Goal: Find specific page/section: Find specific page/section

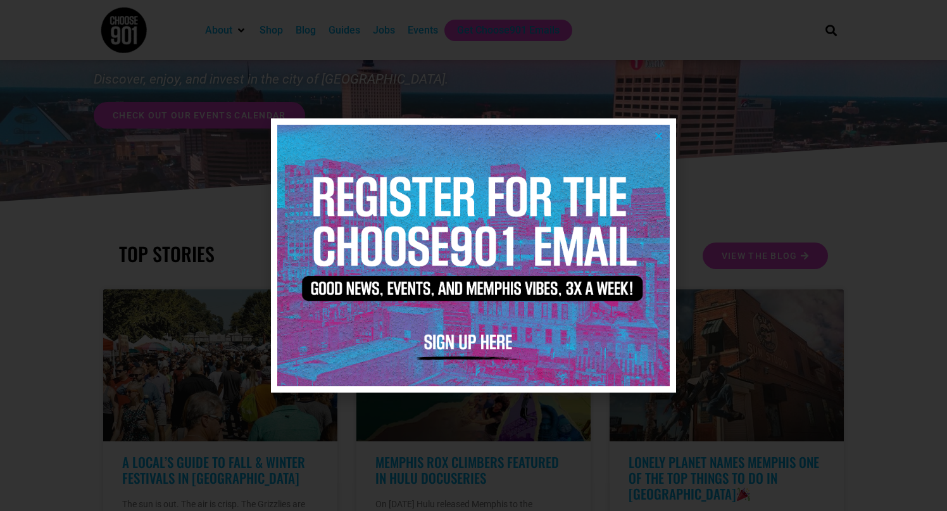
scroll to position [63, 0]
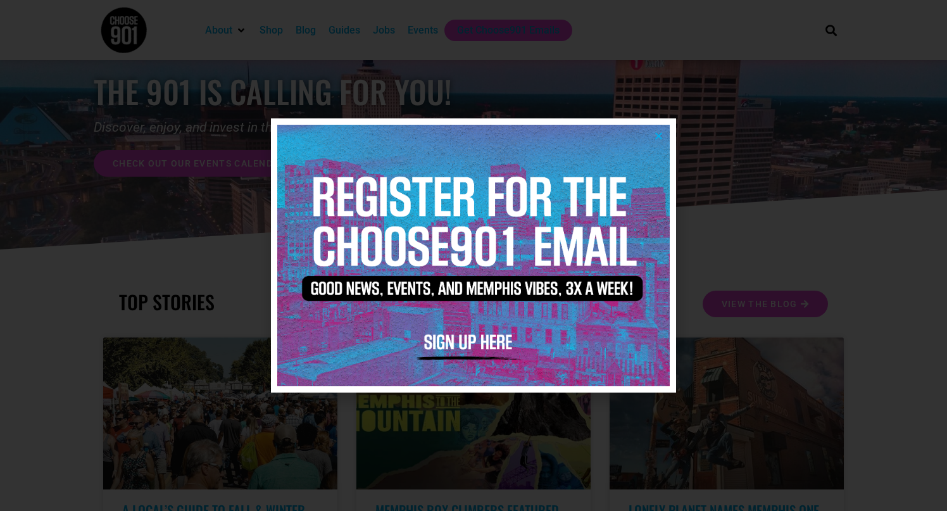
click at [658, 133] on icon "Close" at bounding box center [658, 135] width 9 height 9
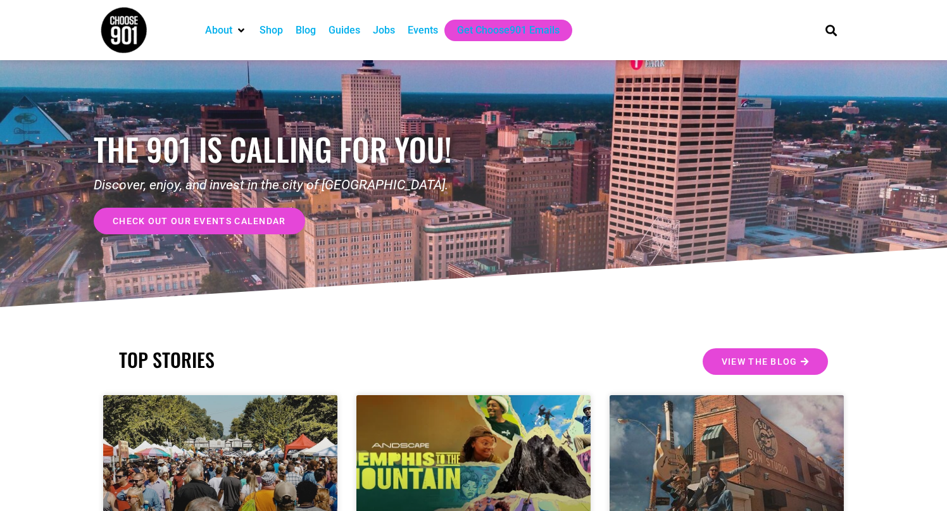
scroll to position [0, 0]
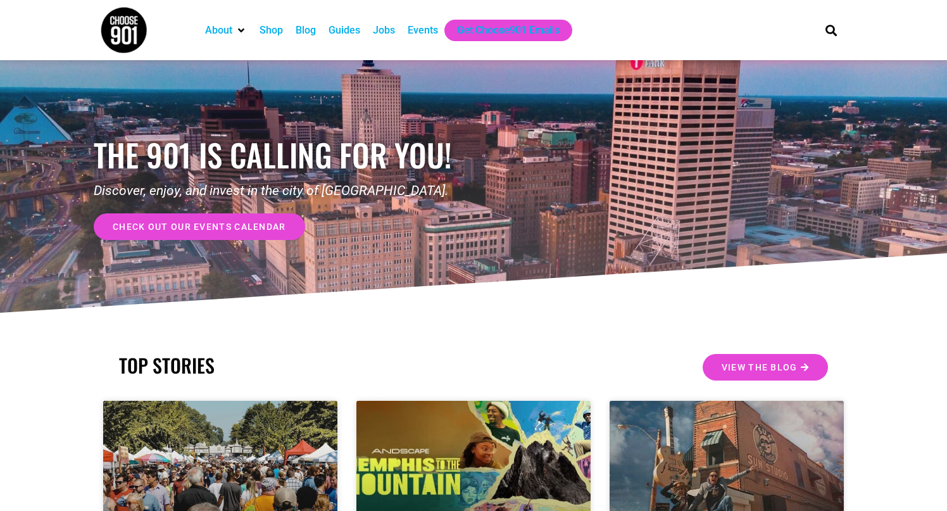
click at [246, 222] on span "check out our events calendar" at bounding box center [199, 226] width 173 height 9
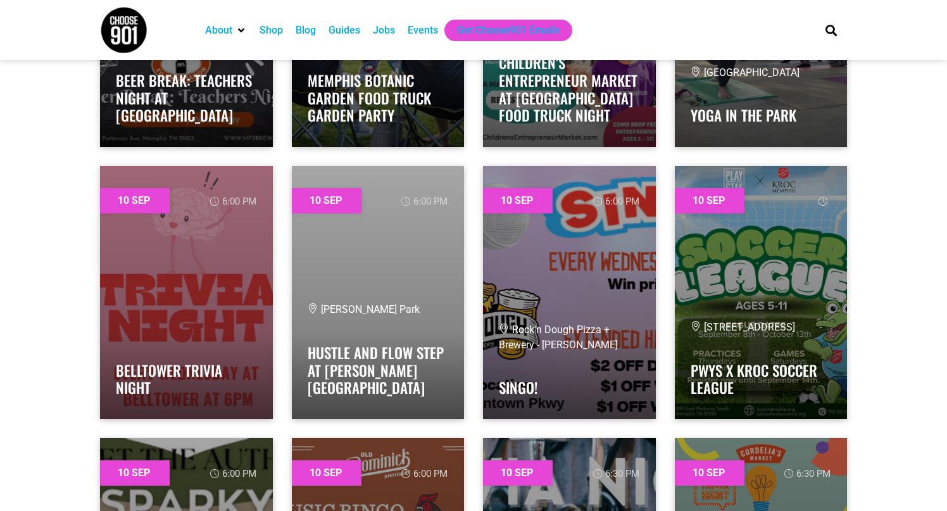
scroll to position [1139, 0]
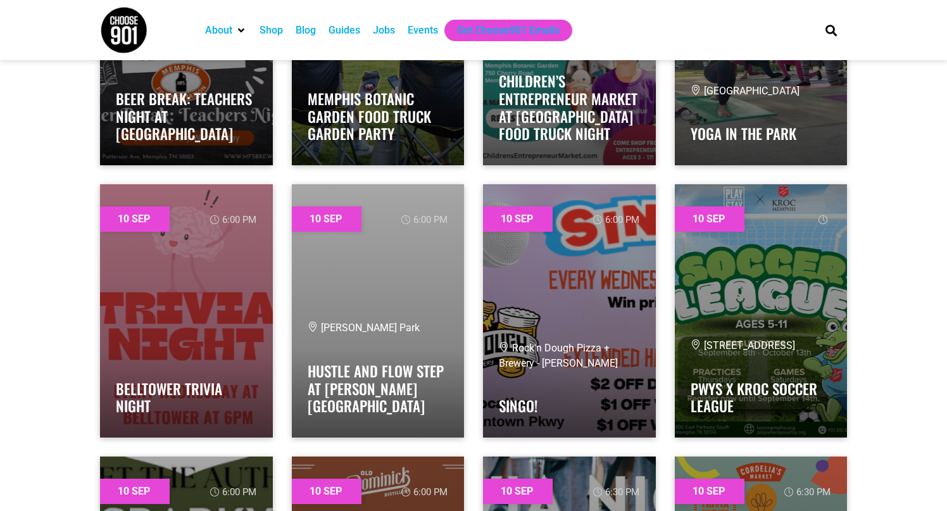
click at [426, 30] on div "Events" at bounding box center [423, 30] width 30 height 15
